Goal: Contribute content: Add original content to the website for others to see

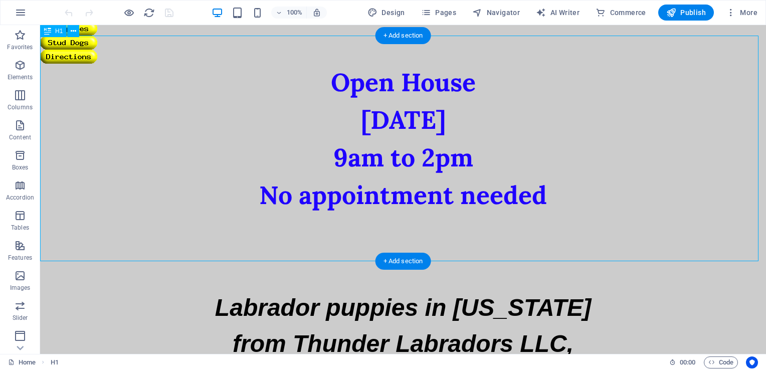
scroll to position [78, 0]
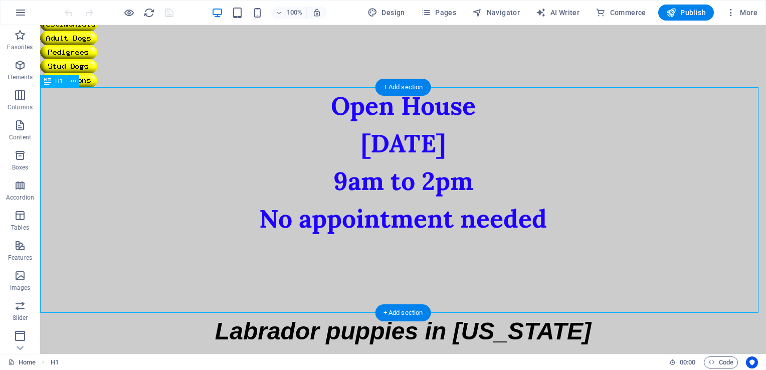
click at [461, 136] on div "Open House [DATE] 9am to 2pm No appointment needed" at bounding box center [403, 200] width 726 height 226
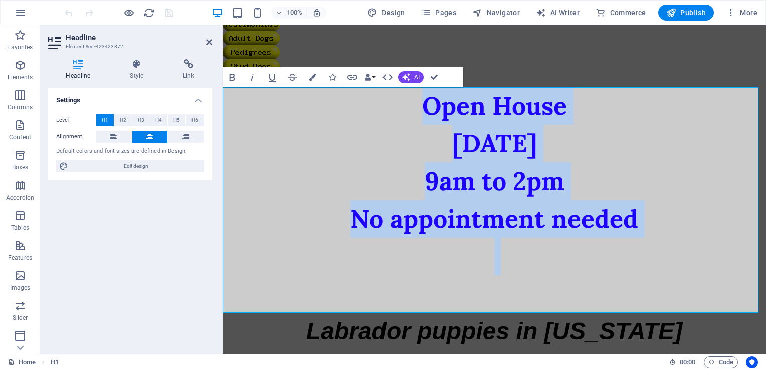
click at [451, 149] on span "Open House [DATE] 9am to 2pm No appointment needed" at bounding box center [494, 162] width 288 height 145
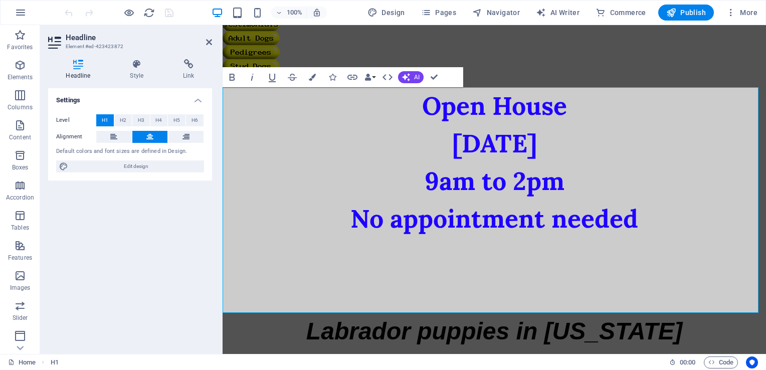
drag, startPoint x: 451, startPoint y: 149, endPoint x: 563, endPoint y: 146, distance: 112.3
click at [563, 146] on span "Open House [DATE] 9am to 2pm No appointment needed" at bounding box center [494, 162] width 288 height 145
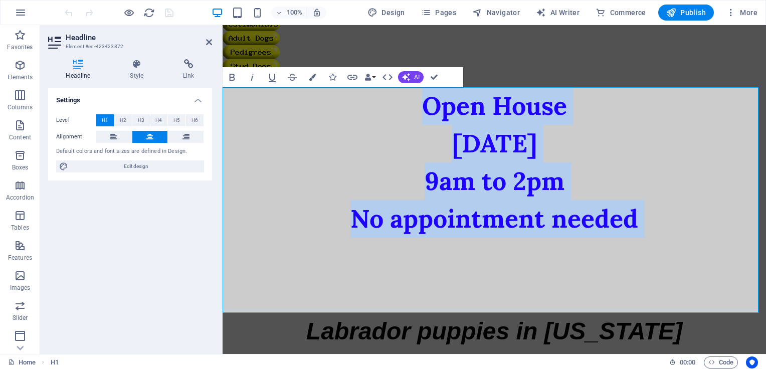
drag, startPoint x: 414, startPoint y: 101, endPoint x: 686, endPoint y: 245, distance: 307.7
click at [686, 245] on h1 "Open House [DATE] 9am to 2pm No appointment needed" at bounding box center [494, 200] width 543 height 226
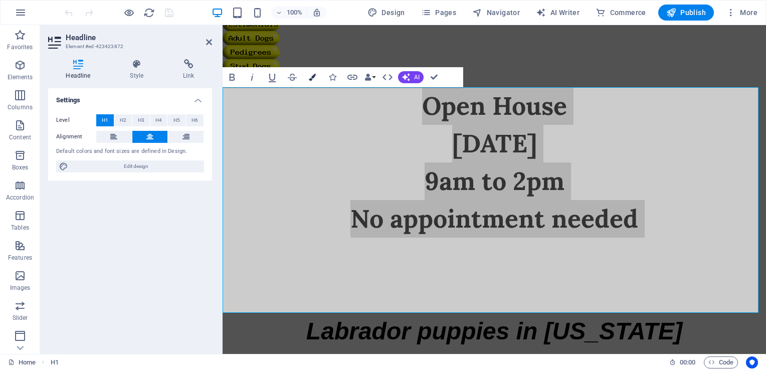
click at [313, 74] on icon "button" at bounding box center [312, 77] width 7 height 7
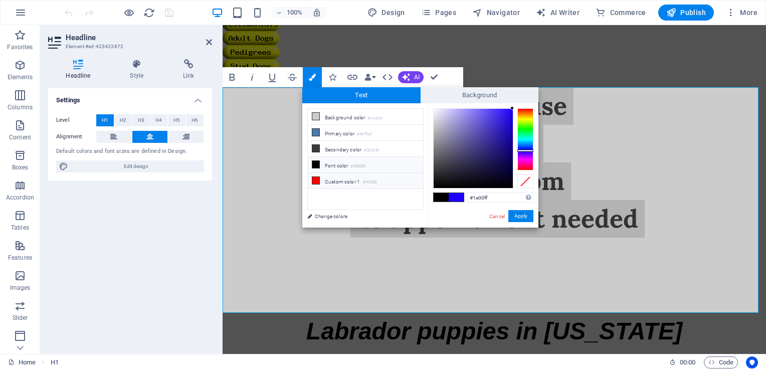
click at [317, 179] on icon at bounding box center [315, 180] width 7 height 7
type input "#ff0000"
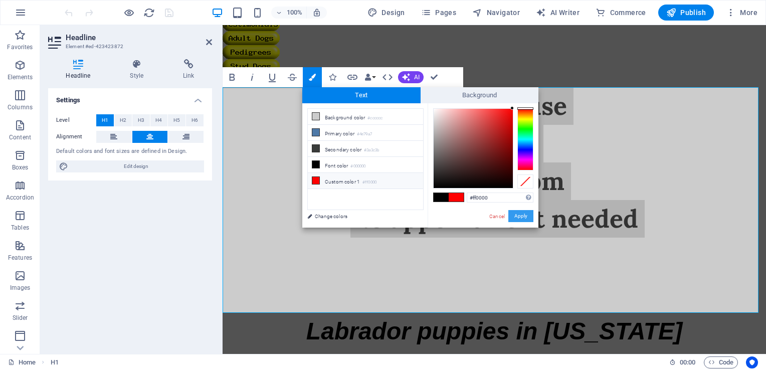
click at [515, 214] on button "Apply" at bounding box center [520, 216] width 25 height 12
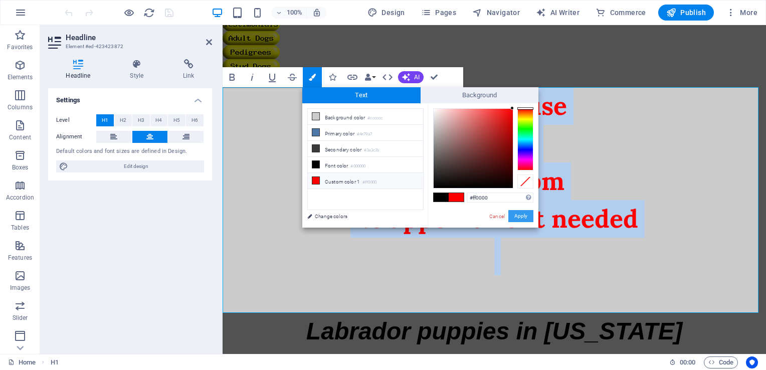
click at [515, 214] on span "Open House [DATE] 9am to 2pm No appointment needed" at bounding box center [494, 162] width 288 height 145
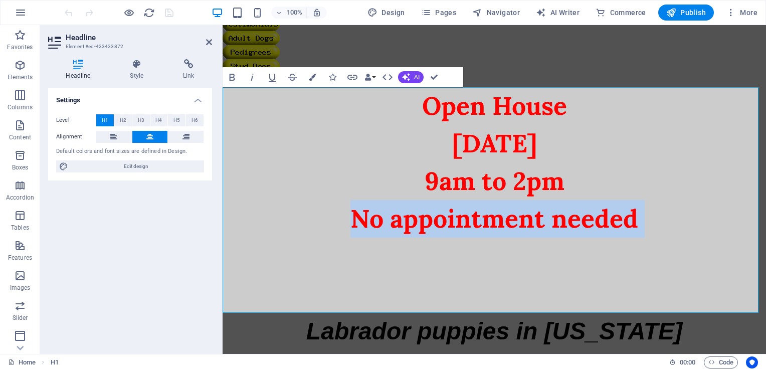
click at [515, 214] on span "Open House [DATE] 9am to 2pm No appointment needed" at bounding box center [494, 162] width 288 height 145
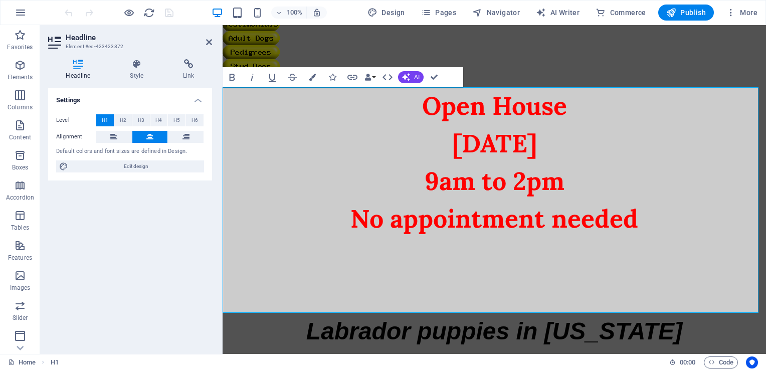
click at [527, 253] on h1 "​ Open House [DATE] 9am to 2pm No appointment needed ​" at bounding box center [494, 200] width 543 height 226
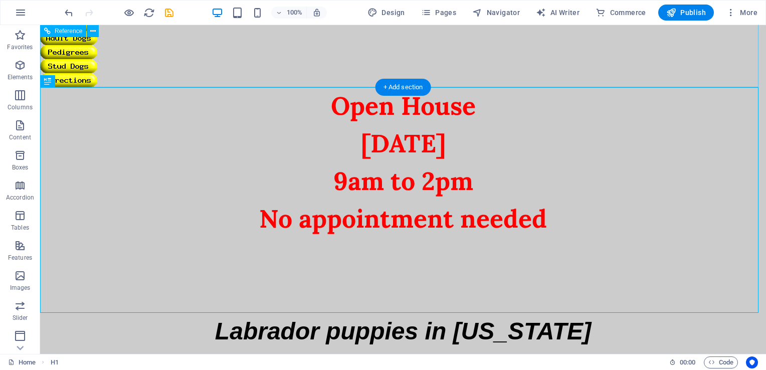
click at [435, 77] on figure at bounding box center [403, 80] width 726 height 14
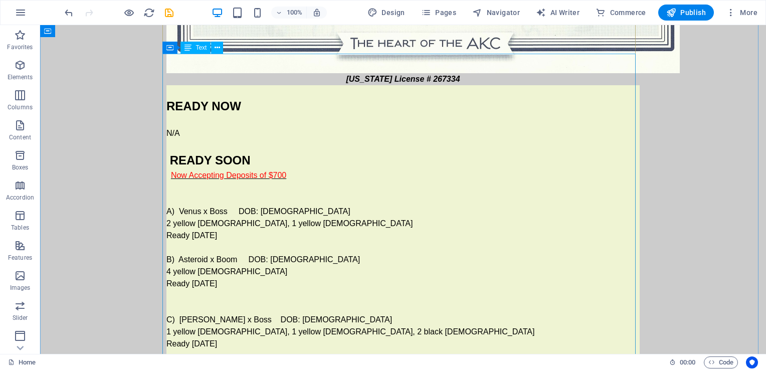
scroll to position [904, 0]
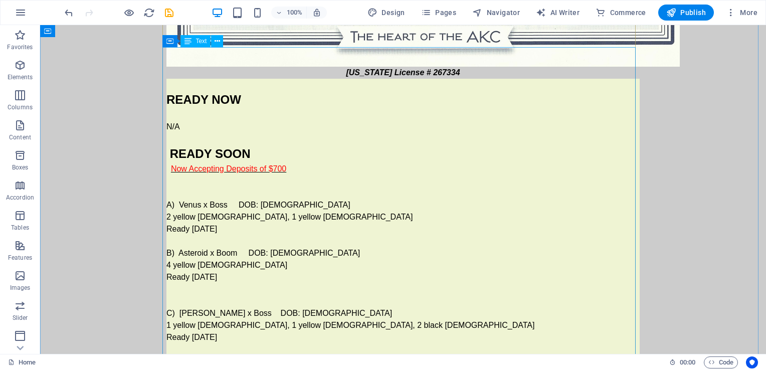
click at [224, 184] on div "READY NOW N/A READY SOON Now Accepting Deposits of $700 A) Venus x Boss DOB: [D…" at bounding box center [402, 241] width 473 height 325
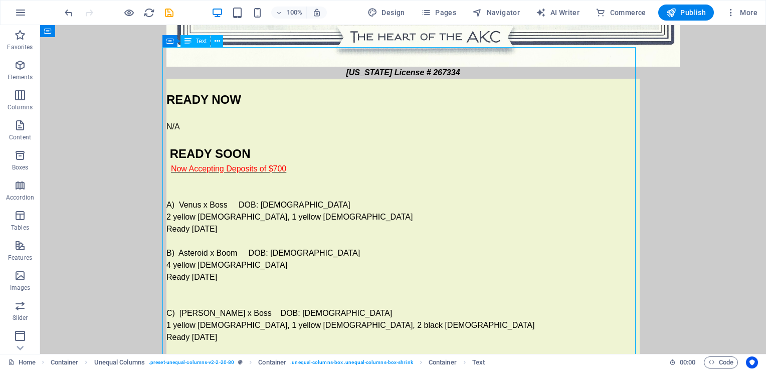
click at [224, 184] on div "READY NOW N/A READY SOON Now Accepting Deposits of $700 A) Venus x Boss DOB: [D…" at bounding box center [402, 241] width 473 height 325
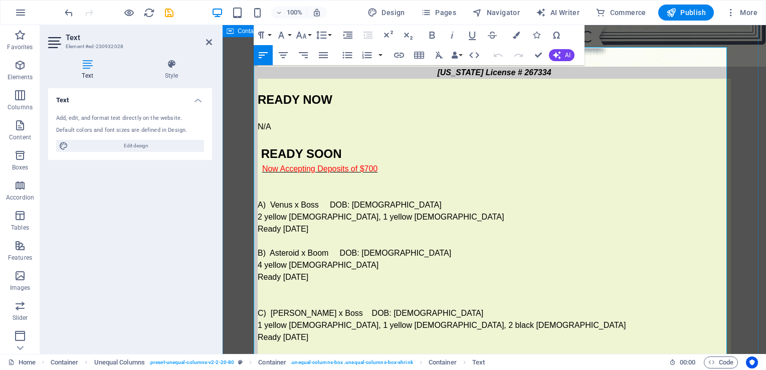
drag, startPoint x: 348, startPoint y: 194, endPoint x: 253, endPoint y: 170, distance: 98.6
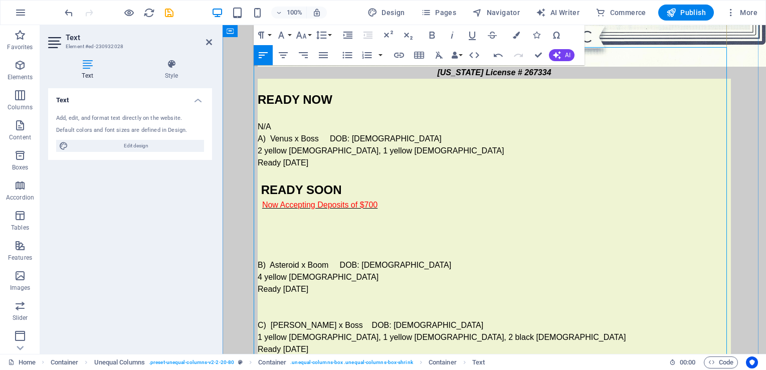
click at [275, 121] on p "N/A" at bounding box center [494, 127] width 473 height 12
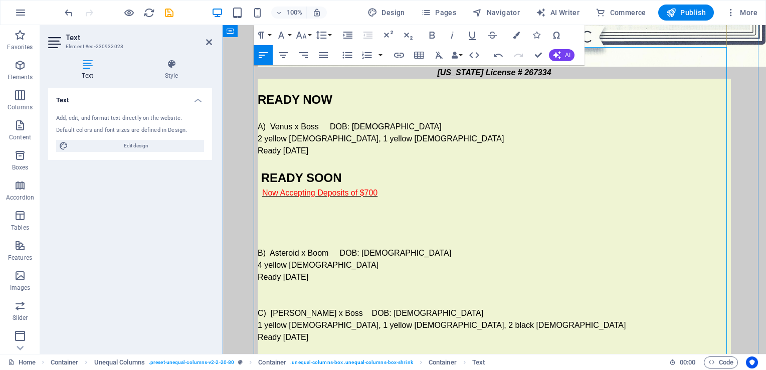
click at [284, 199] on p at bounding box center [494, 205] width 473 height 12
click at [269, 223] on p at bounding box center [494, 229] width 473 height 12
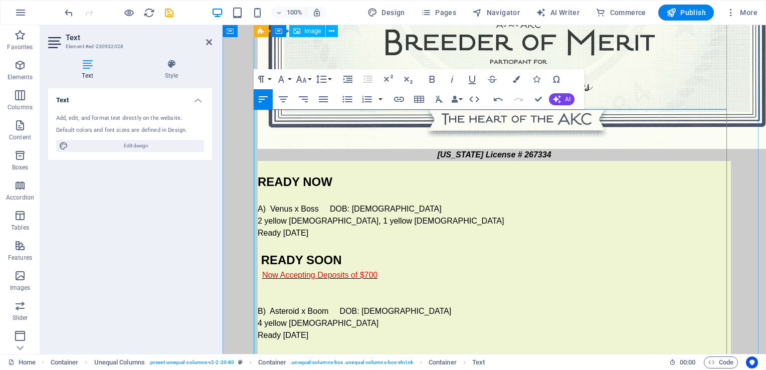
scroll to position [822, 0]
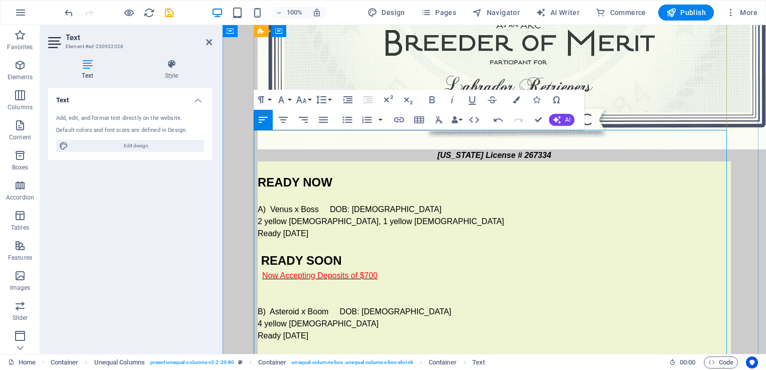
drag, startPoint x: 348, startPoint y: 200, endPoint x: 255, endPoint y: 208, distance: 94.1
click at [258, 208] on div "READY NOW A) Venus x Boss DOB: [DEMOGRAPHIC_DATA] 2 yellow [DEMOGRAPHIC_DATA], …" at bounding box center [494, 311] width 473 height 301
click at [321, 191] on p at bounding box center [494, 197] width 473 height 12
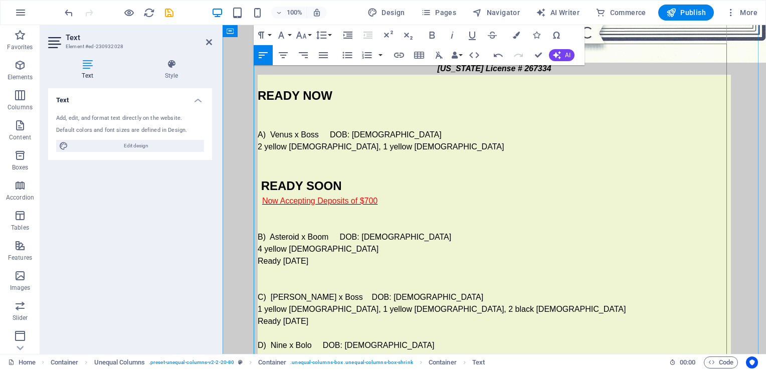
scroll to position [962, 0]
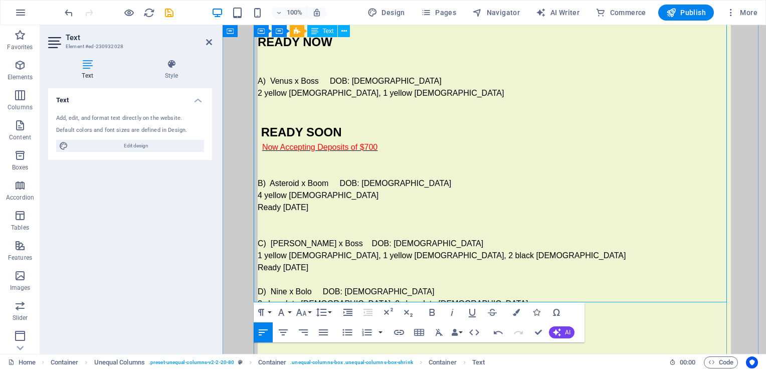
click at [334, 298] on p "2 chocolate [DEMOGRAPHIC_DATA], 2 chocolate [DEMOGRAPHIC_DATA]" at bounding box center [494, 304] width 473 height 12
click at [335, 298] on p "2 chocolate [DEMOGRAPHIC_DATA], 2 chocolate [DEMOGRAPHIC_DATA]" at bounding box center [494, 304] width 473 height 12
click at [397, 298] on p "2 chocolate [DEMOGRAPHIC_DATA], 1 chocolate [DEMOGRAPHIC_DATA]" at bounding box center [494, 304] width 473 height 12
click at [716, 214] on p at bounding box center [494, 220] width 473 height 12
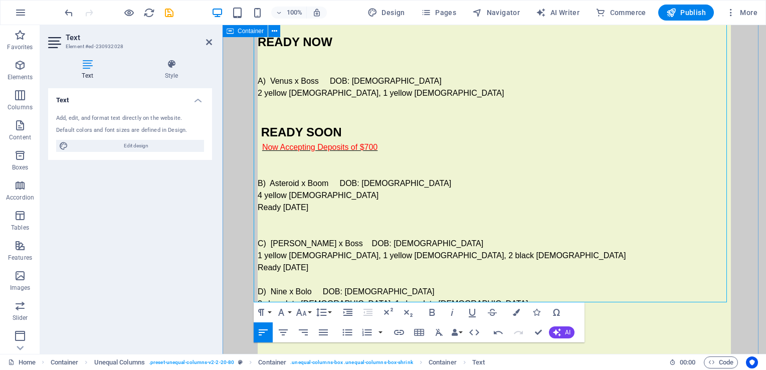
drag, startPoint x: 724, startPoint y: 159, endPoint x: 738, endPoint y: 159, distance: 14.0
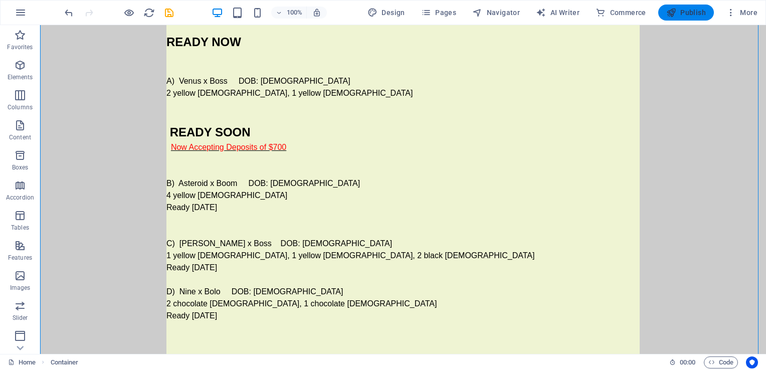
click at [671, 19] on button "Publish" at bounding box center [686, 13] width 56 height 16
